Goal: Transaction & Acquisition: Purchase product/service

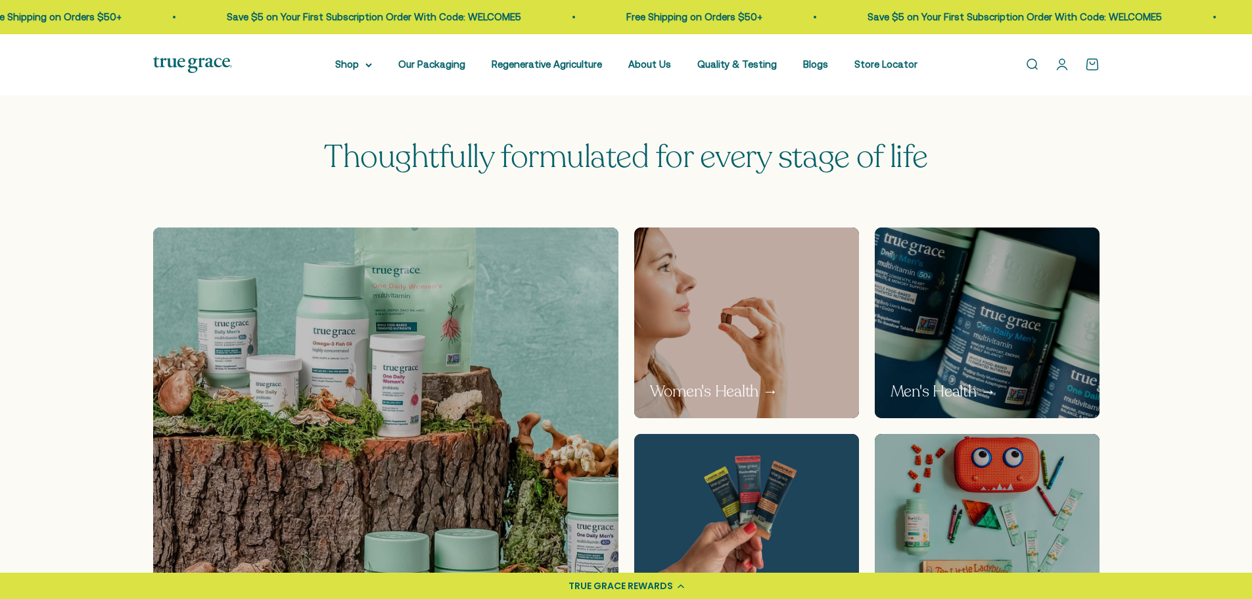
scroll to position [789, 0]
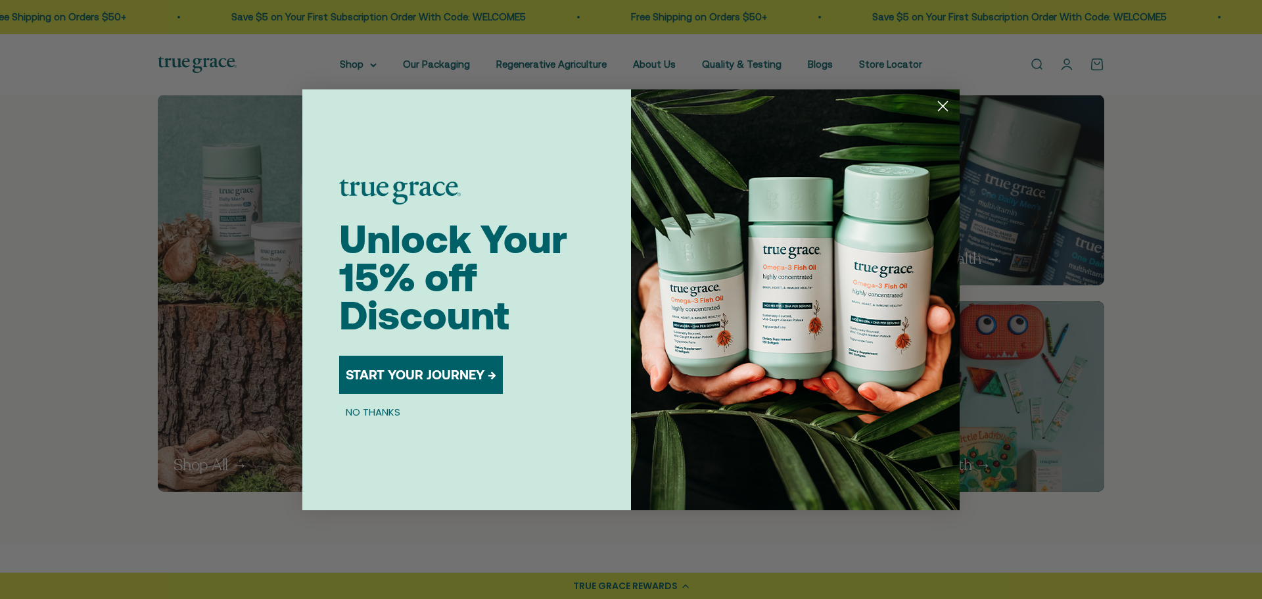
click at [941, 104] on icon "Close dialog" at bounding box center [942, 105] width 9 height 9
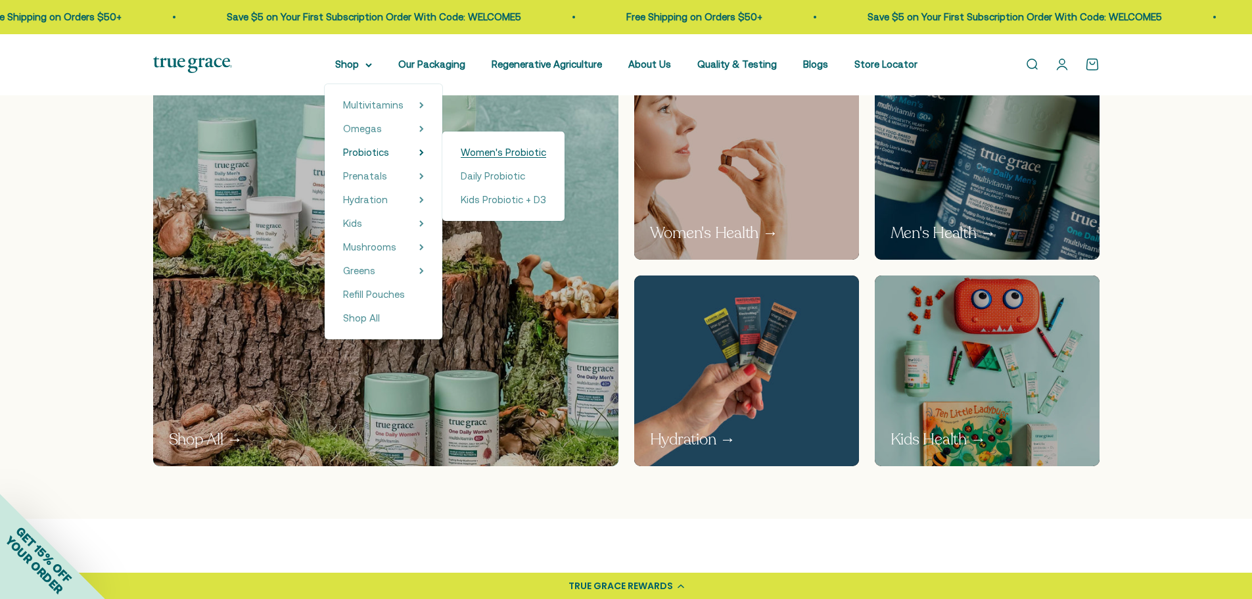
click at [492, 157] on span "Women's Probiotic" at bounding box center [503, 152] width 85 height 11
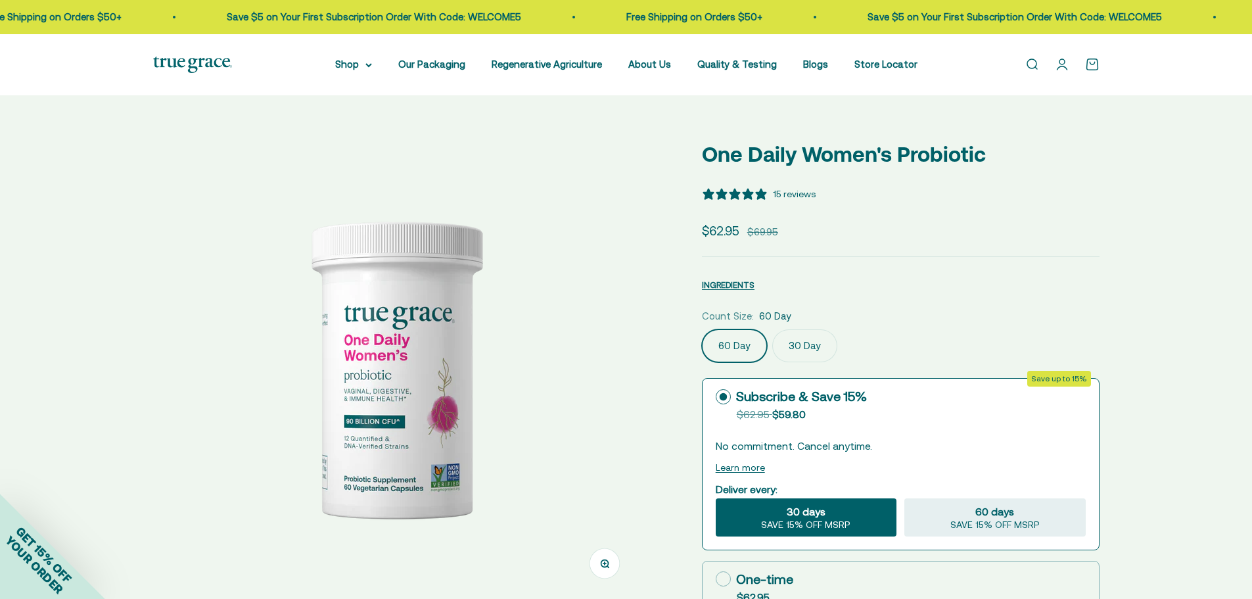
select select "3"
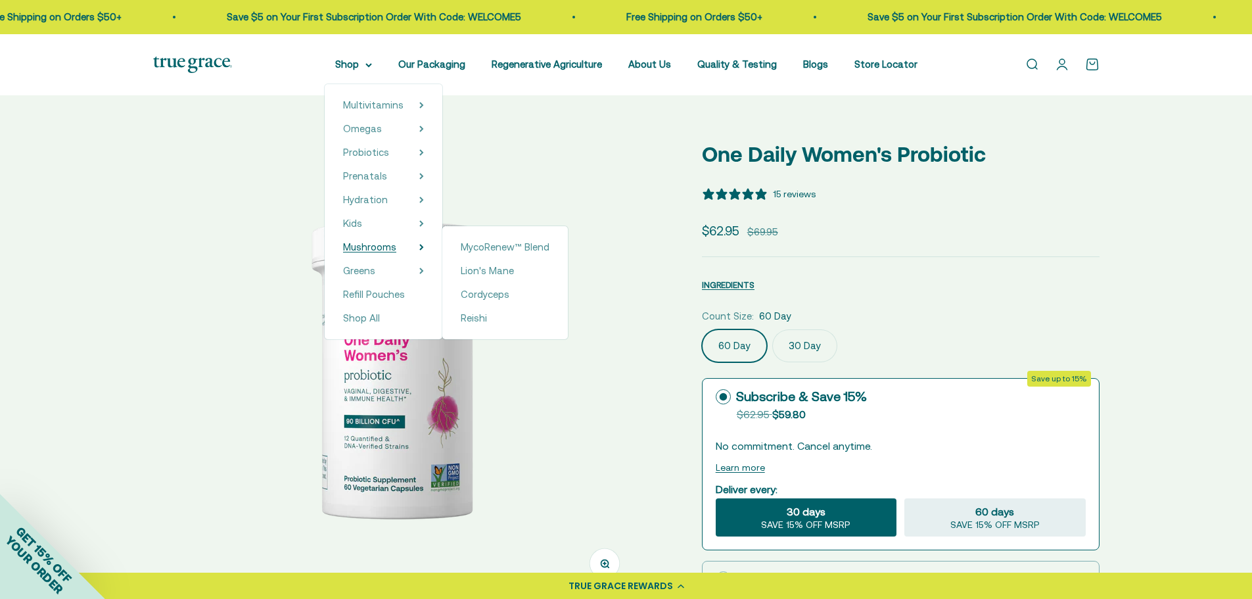
click at [373, 249] on span "Mushrooms" at bounding box center [369, 246] width 53 height 11
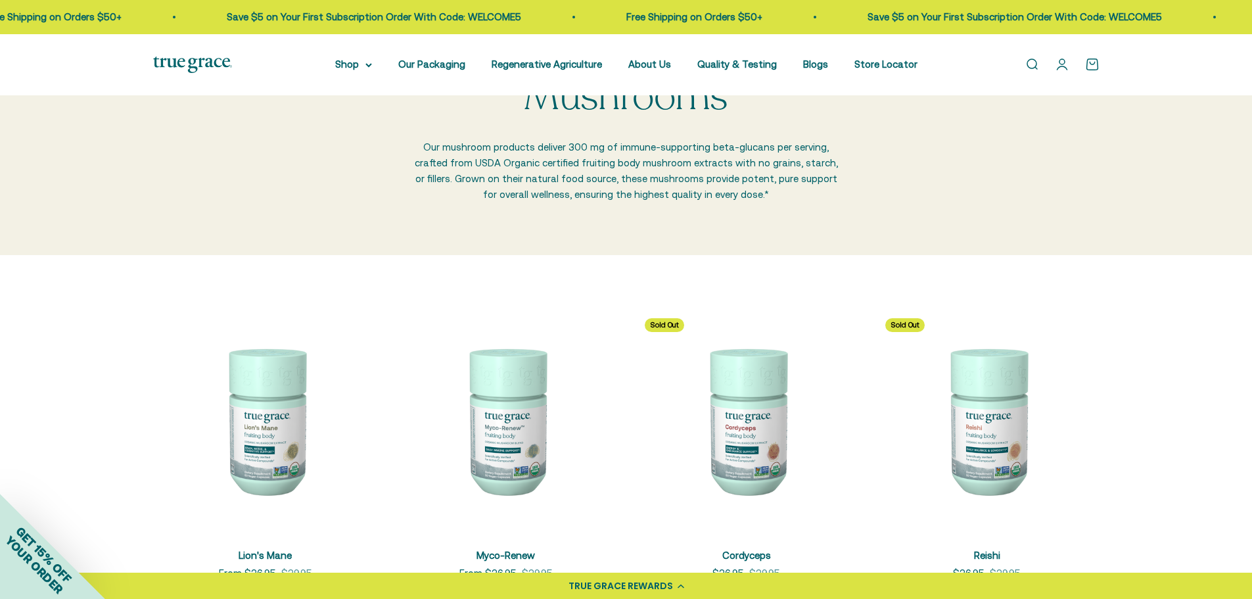
scroll to position [197, 0]
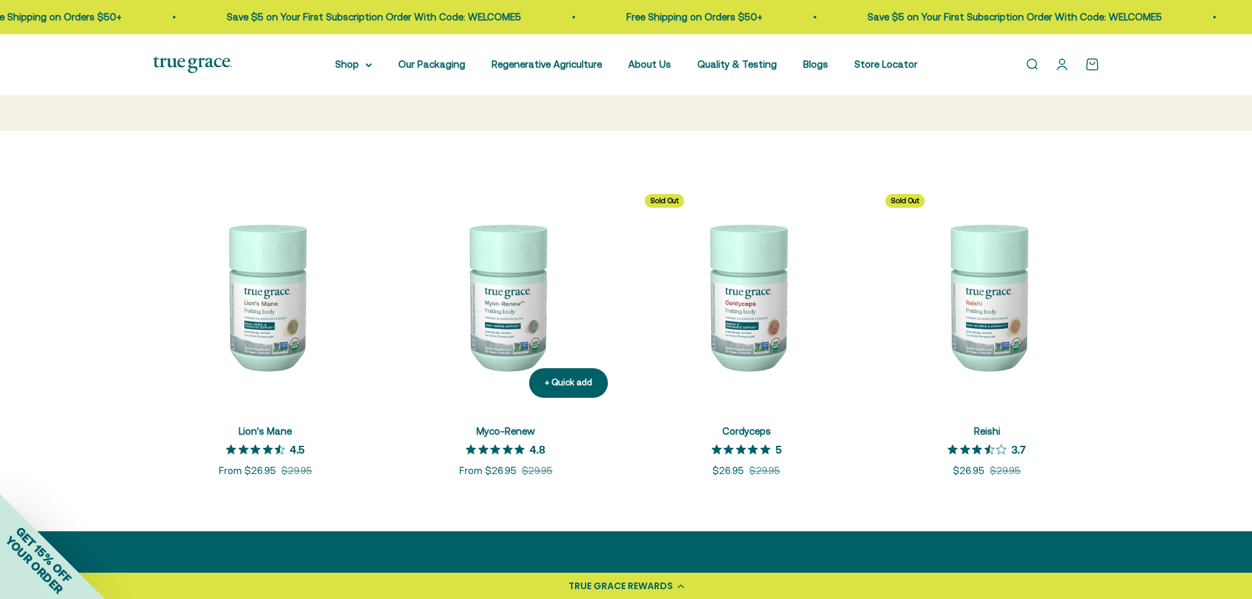
click at [501, 310] on img at bounding box center [506, 295] width 225 height 225
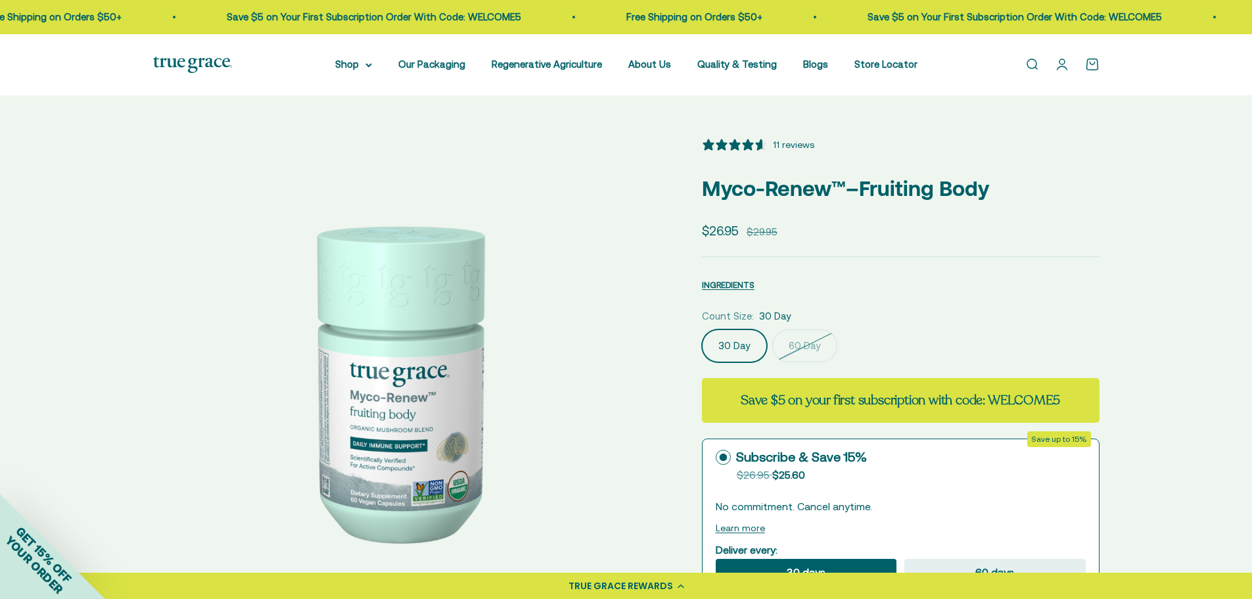
select select "3"
